Goal: Navigation & Orientation: Find specific page/section

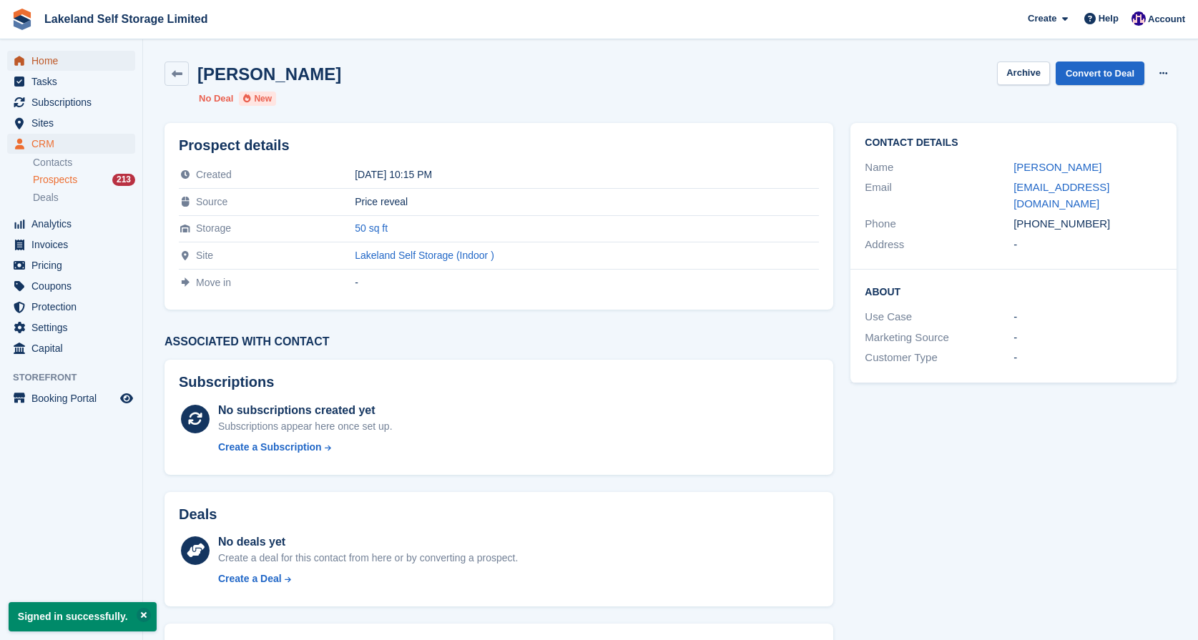
click at [49, 59] on span "Home" at bounding box center [74, 61] width 86 height 20
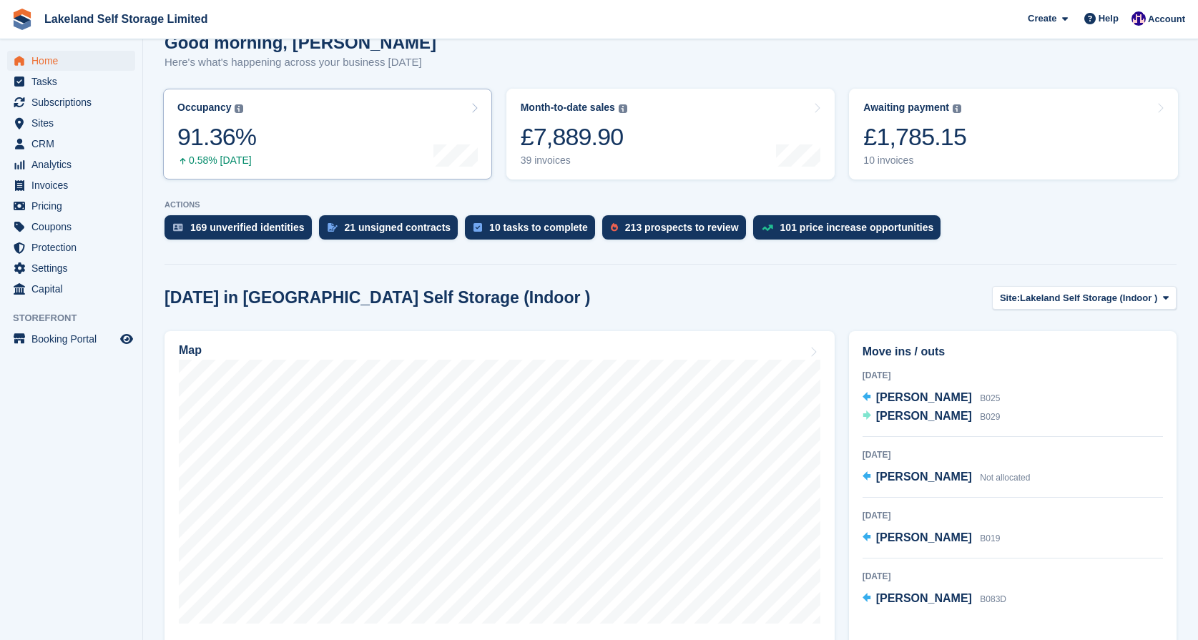
scroll to position [140, 0]
